Goal: Task Accomplishment & Management: Use online tool/utility

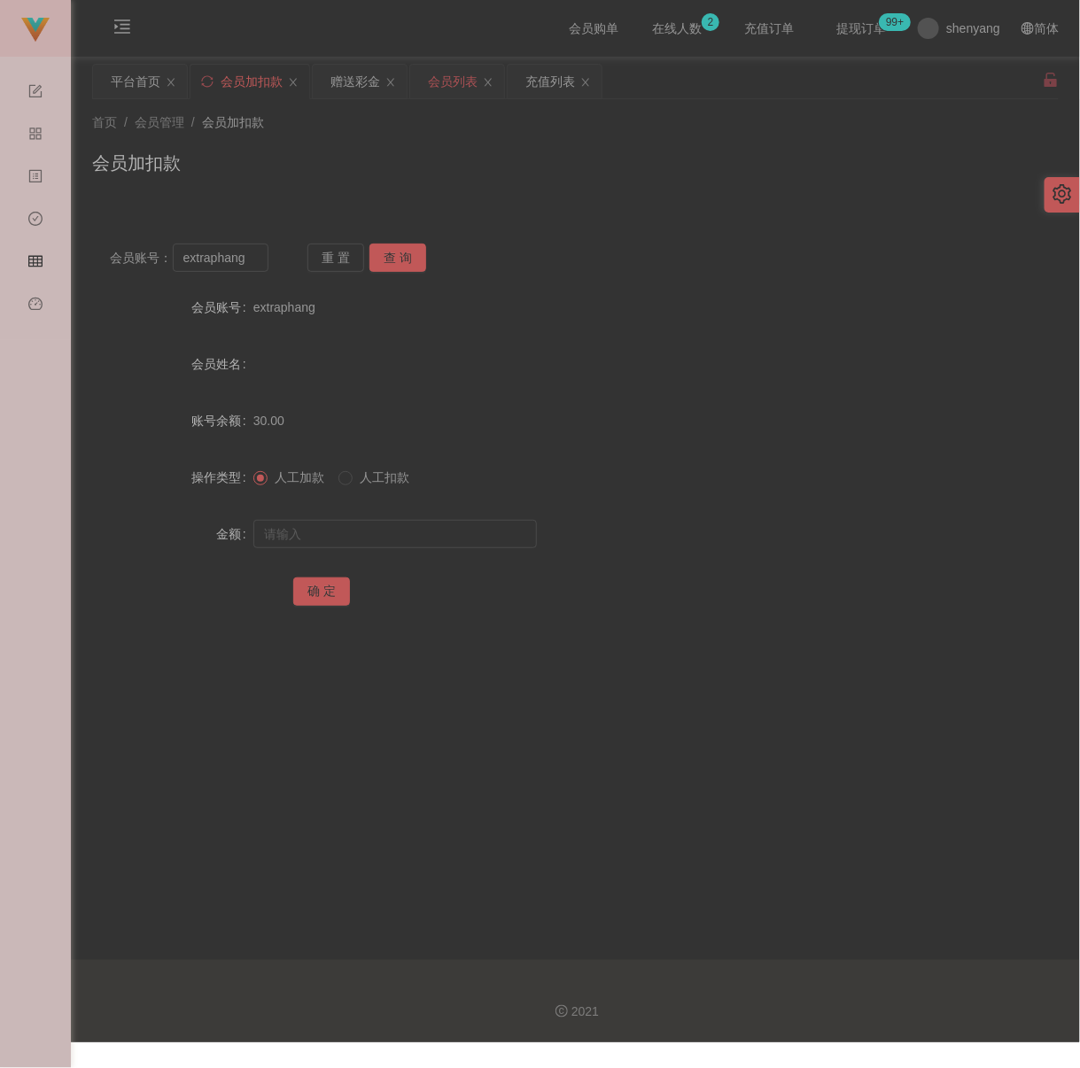
drag, startPoint x: 0, startPoint y: 0, endPoint x: 466, endPoint y: 91, distance: 474.8
click at [466, 91] on div "会员列表" at bounding box center [453, 82] width 50 height 34
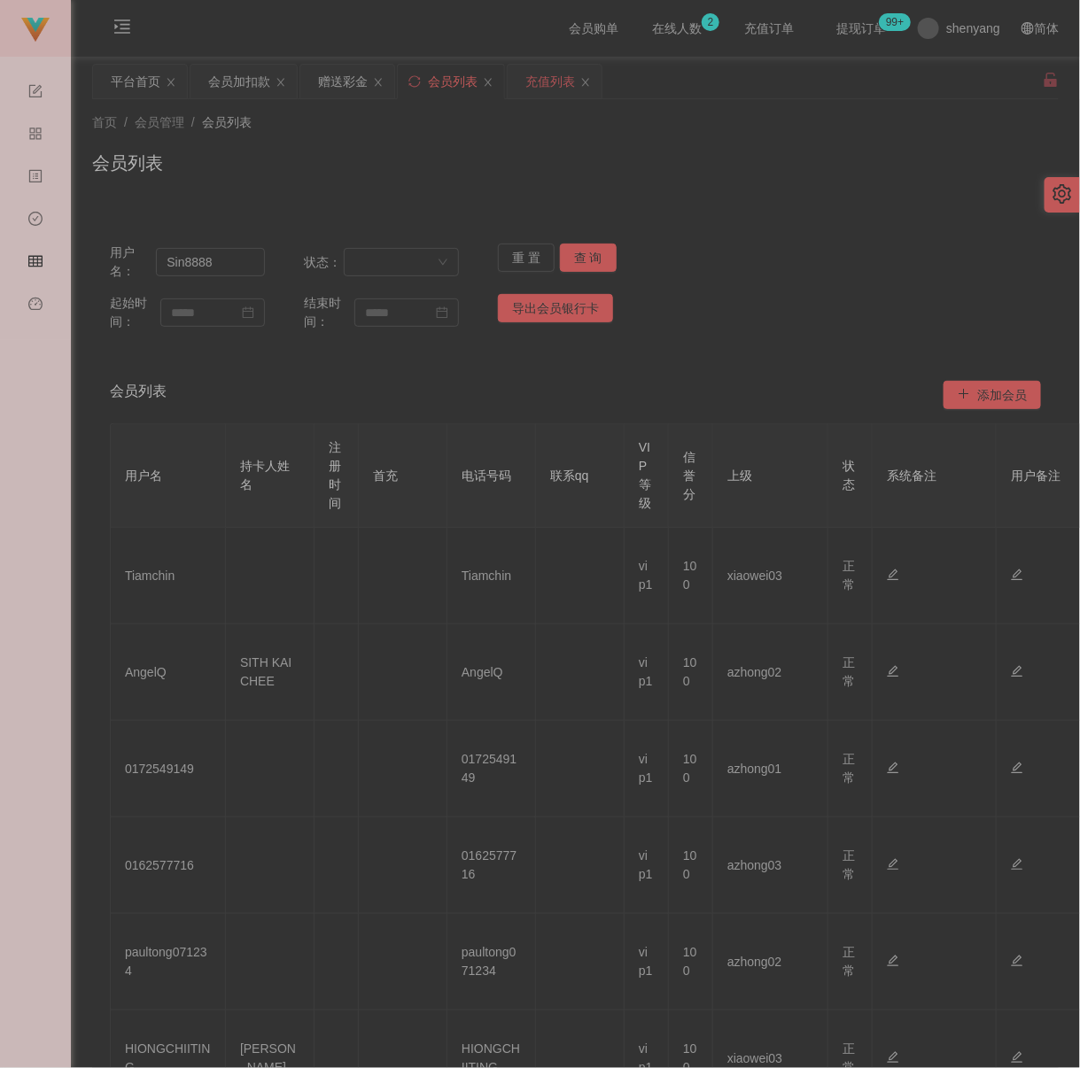
click at [546, 88] on div "充值列表" at bounding box center [550, 82] width 50 height 34
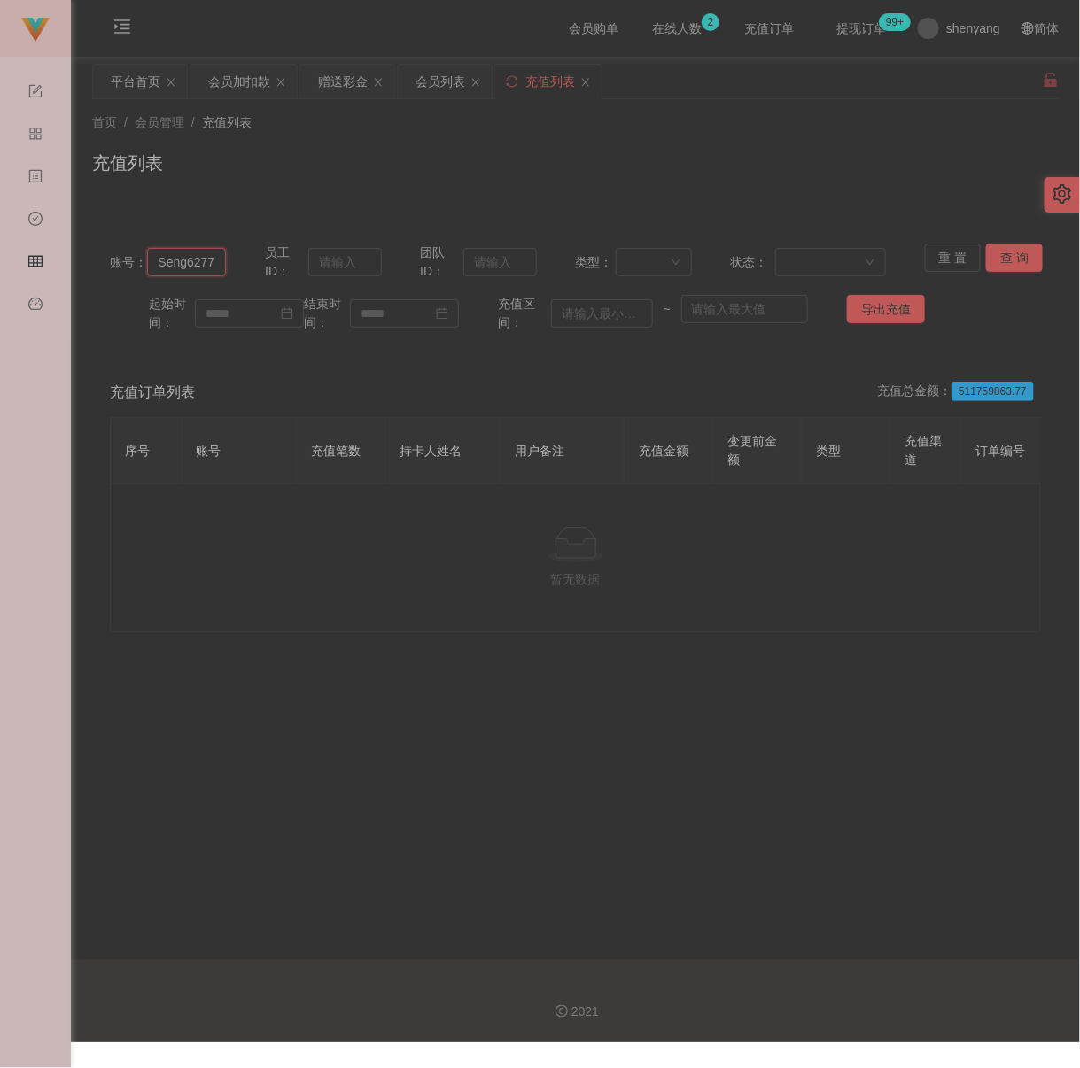
click at [202, 267] on input "Seng6277" at bounding box center [186, 262] width 79 height 28
paste input "ktyap93"
type input "ktyap93"
click at [1029, 251] on button "查 询" at bounding box center [1014, 258] width 57 height 28
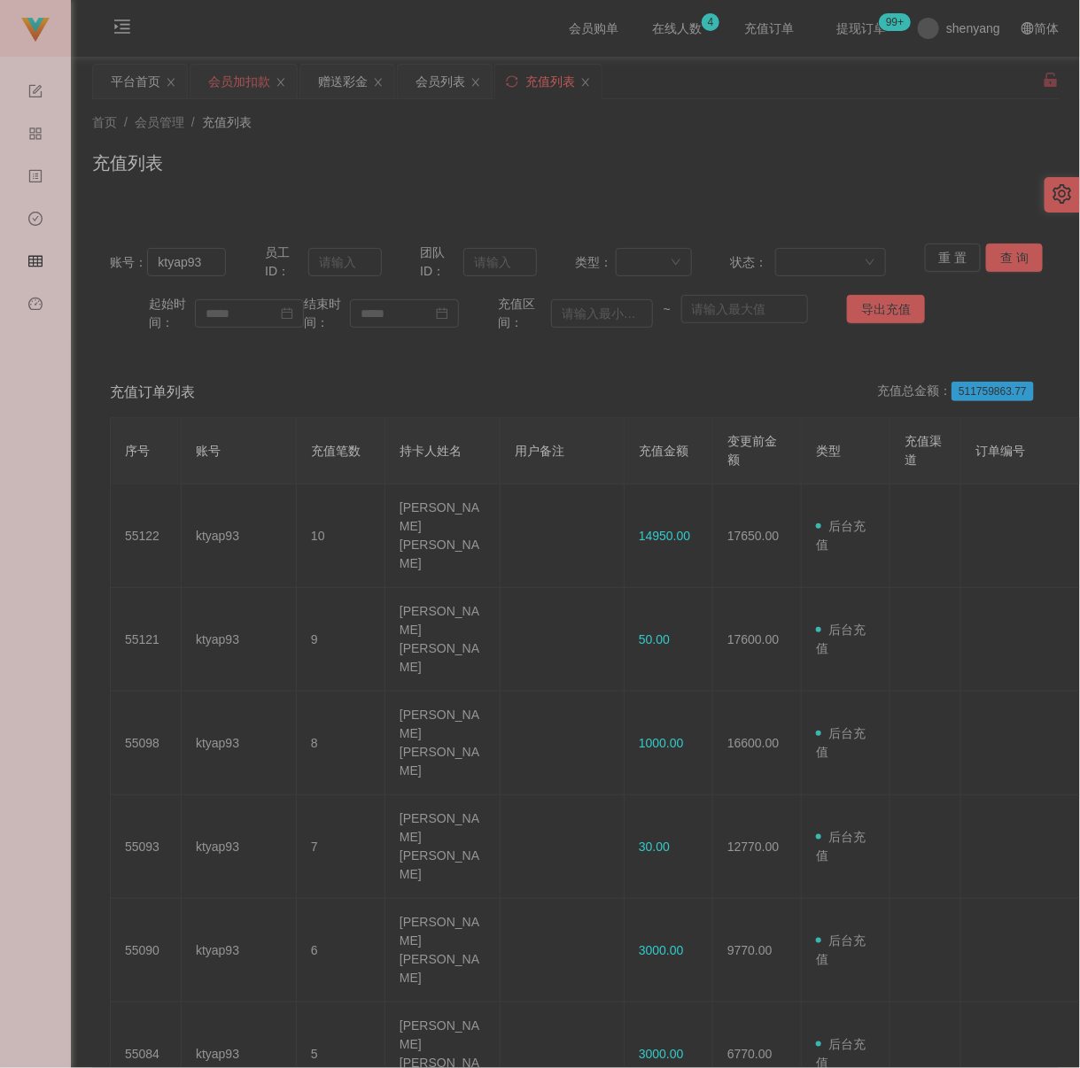
click at [229, 80] on div "会员加扣款" at bounding box center [239, 82] width 62 height 34
